Goal: Task Accomplishment & Management: Manage account settings

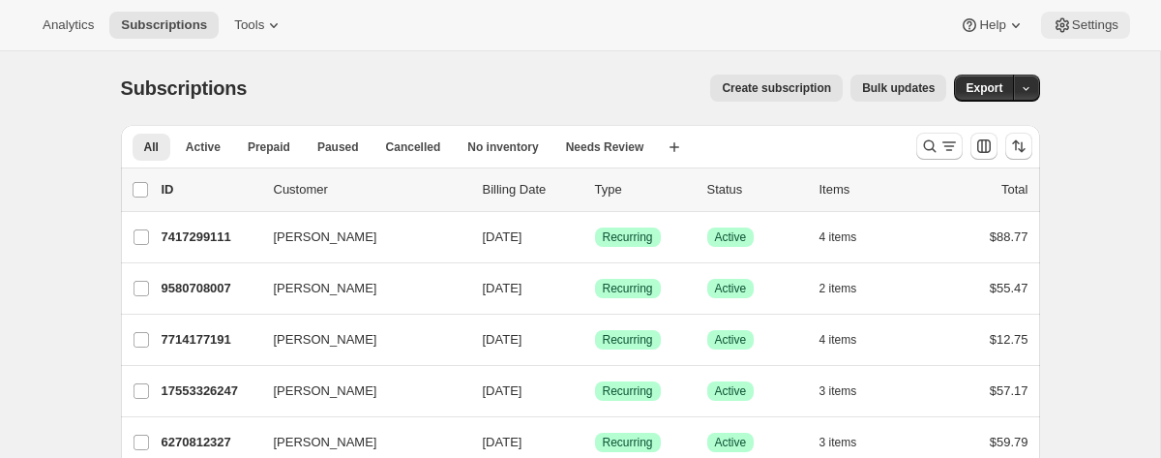
click at [1081, 21] on span "Settings" at bounding box center [1095, 24] width 46 height 15
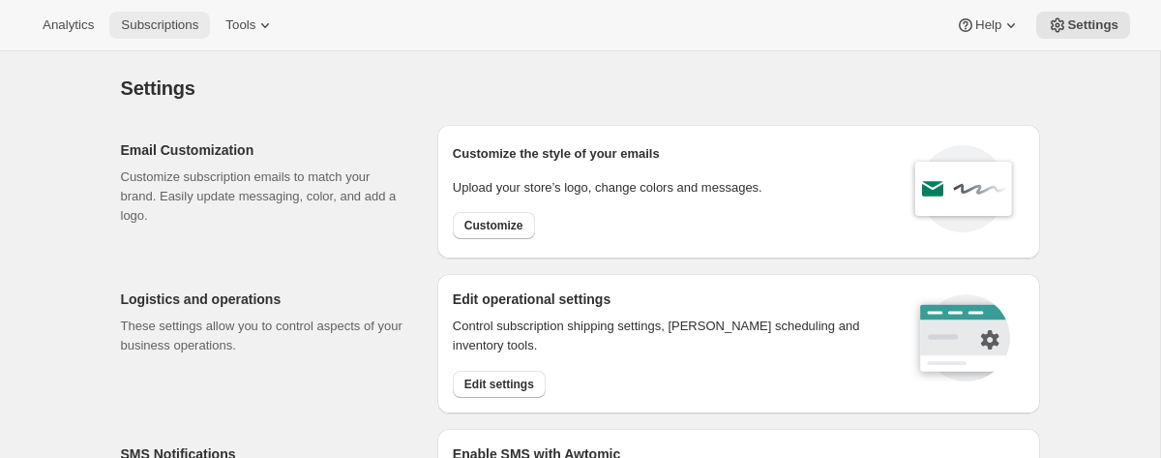
click at [163, 29] on span "Subscriptions" at bounding box center [159, 24] width 77 height 15
